Goal: Obtain resource: Obtain resource

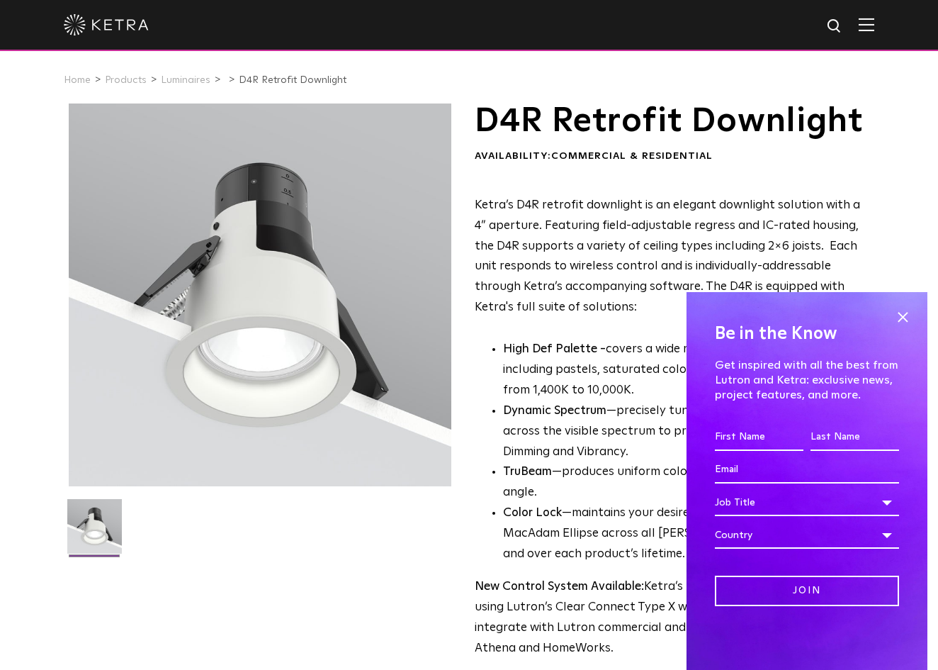
click at [908, 306] on div "Be in the Know Get inspired with all the best from Lutron and [PERSON_NAME]: ex…" at bounding box center [807, 481] width 241 height 378
click at [903, 319] on span at bounding box center [902, 316] width 21 height 21
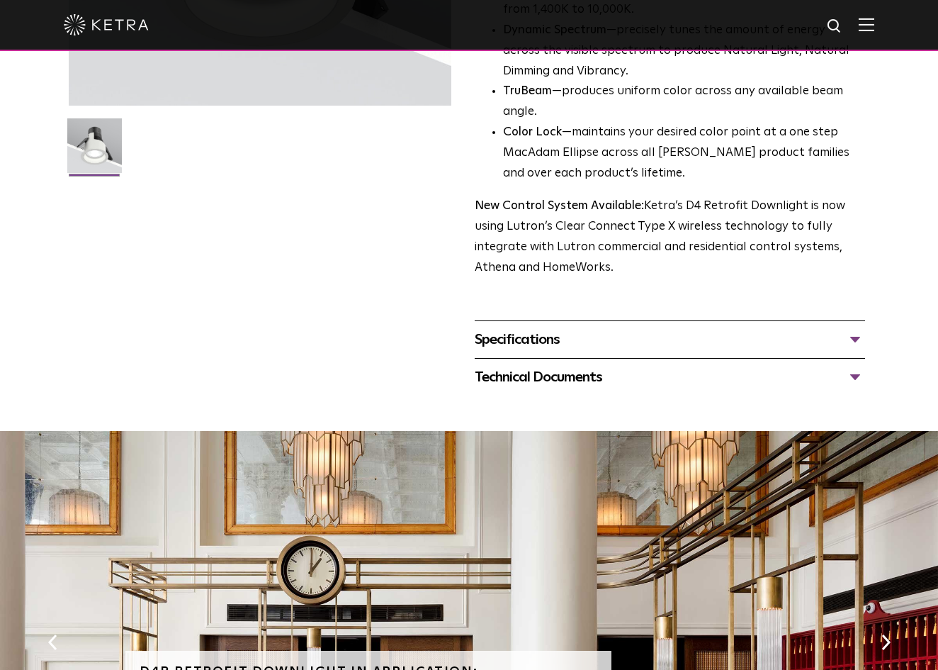
scroll to position [380, 0]
click at [591, 351] on div "Specifications" at bounding box center [670, 339] width 390 height 23
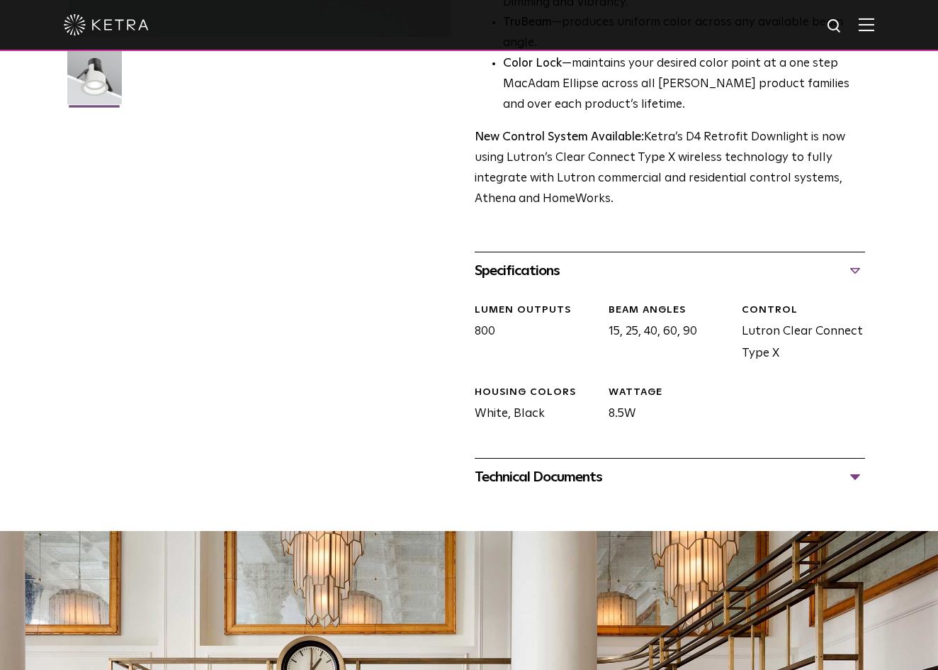
scroll to position [448, 0]
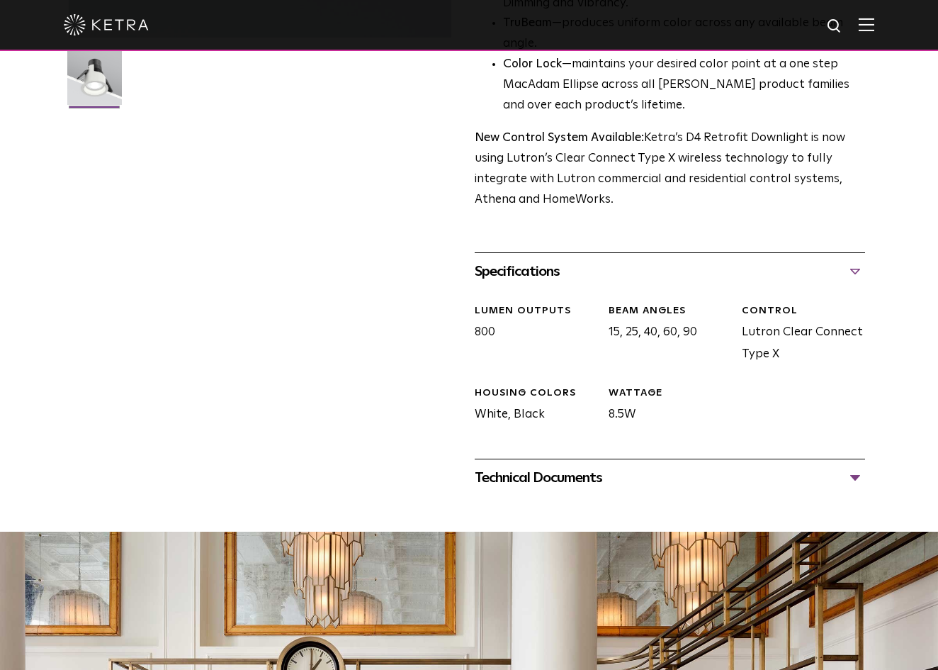
click at [718, 489] on div "Technical Documents" at bounding box center [670, 477] width 390 height 23
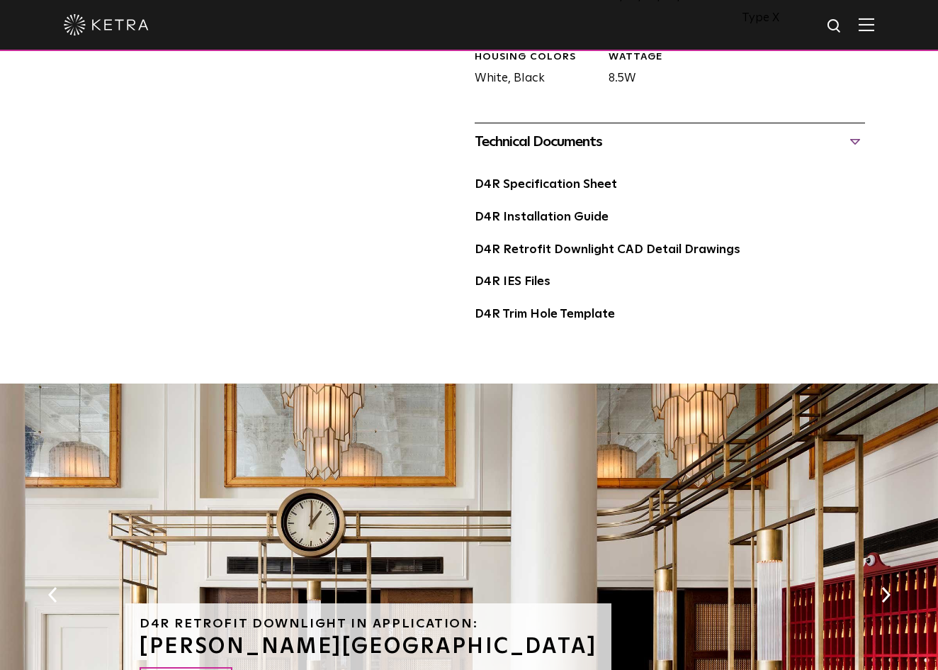
scroll to position [753, 0]
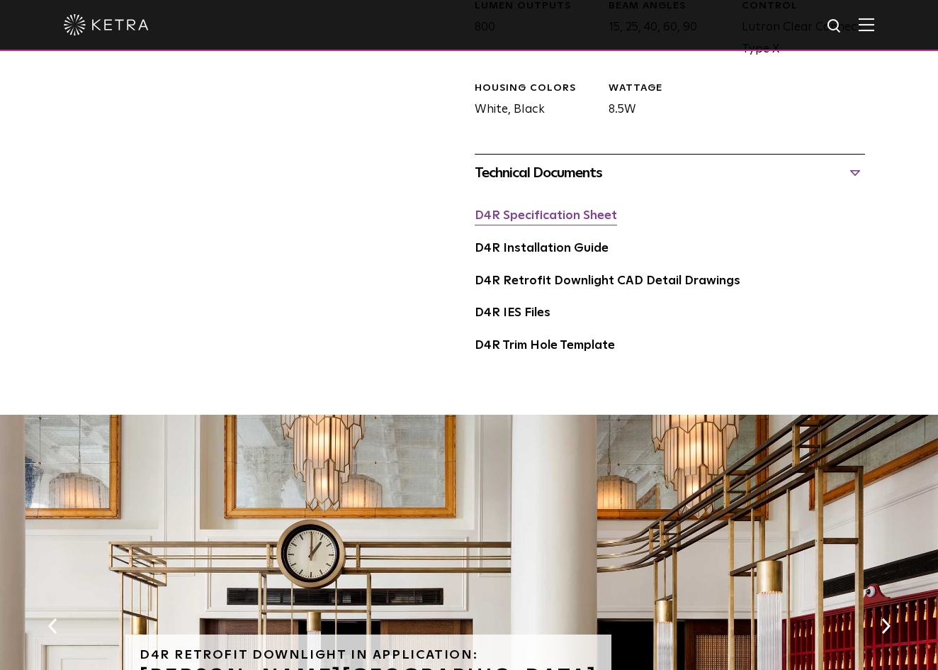
click at [513, 222] on link "D4R Specification Sheet" at bounding box center [546, 216] width 142 height 12
click at [111, 30] on img at bounding box center [106, 24] width 85 height 21
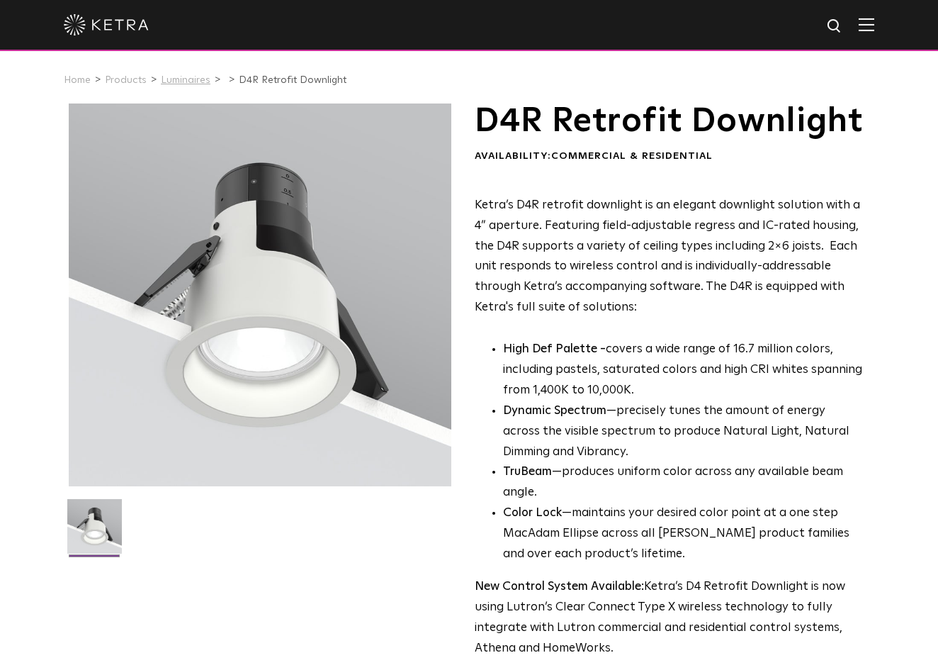
click at [180, 75] on link "Luminaires" at bounding box center [186, 80] width 50 height 10
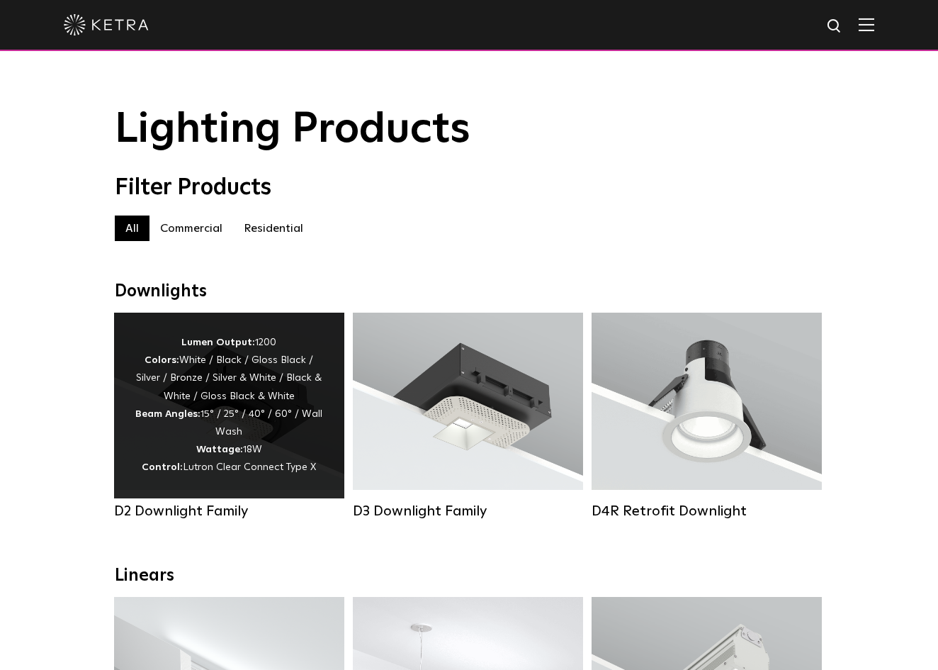
click at [310, 427] on div "Lumen Output: 1200 Colors: White / Black / Gloss Black / Silver / Bronze / Silv…" at bounding box center [229, 405] width 188 height 143
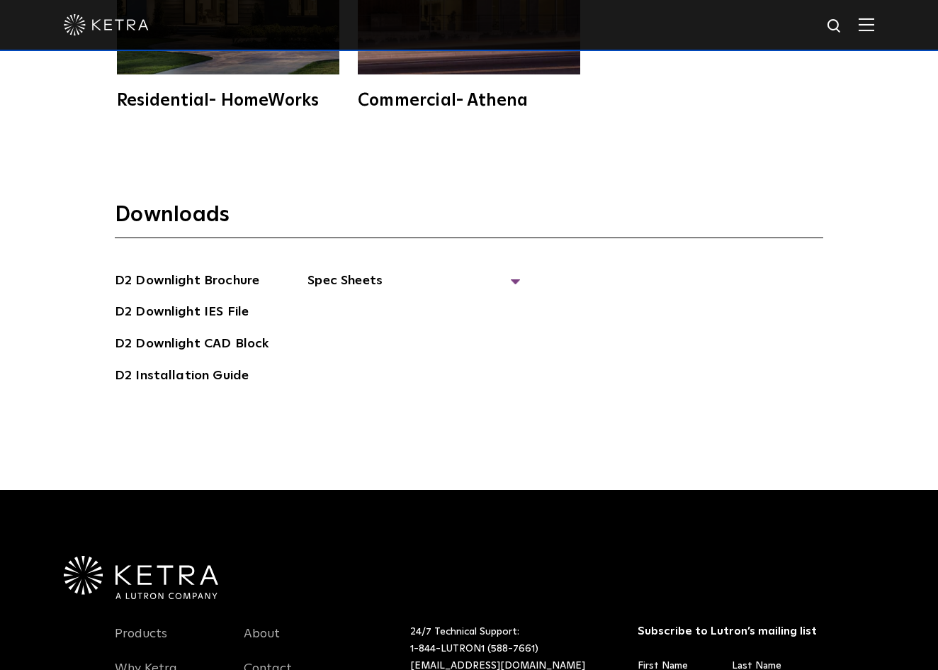
scroll to position [3921, 0]
